Goal: Navigation & Orientation: Find specific page/section

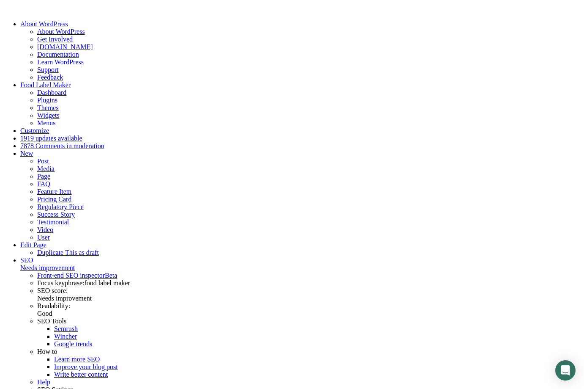
scroll to position [3304, 0]
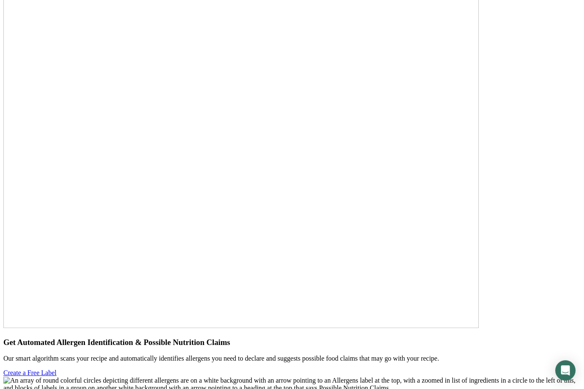
scroll to position [2889, 0]
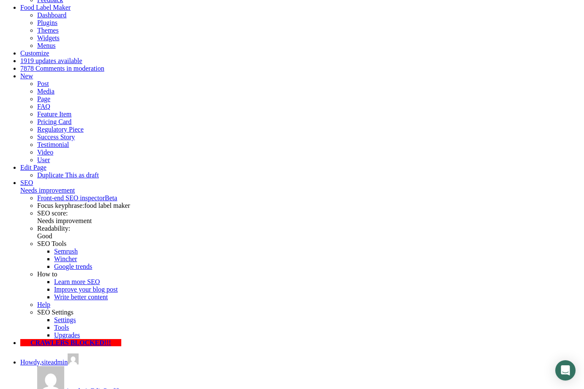
scroll to position [0, 0]
